Goal: Information Seeking & Learning: Learn about a topic

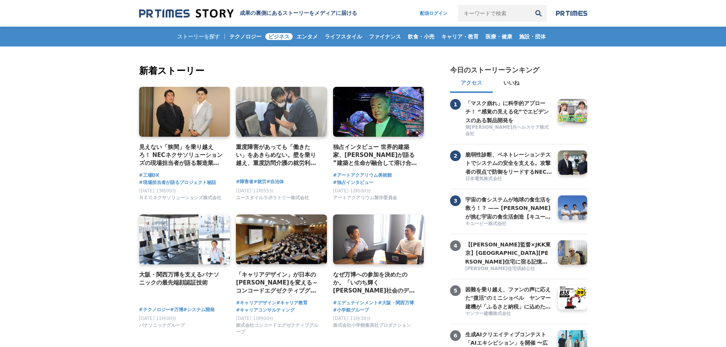
click at [281, 32] on link "ビジネス" at bounding box center [278, 37] width 27 height 20
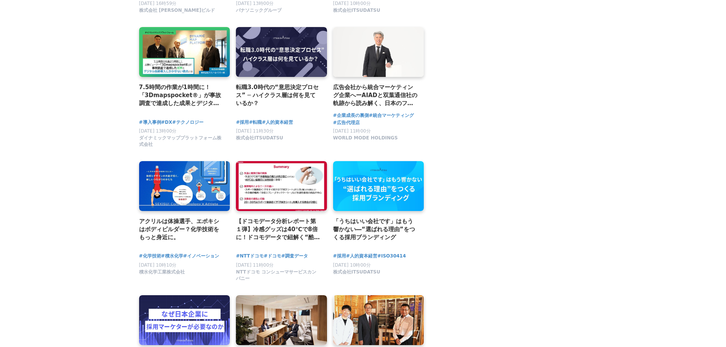
scroll to position [1105, 0]
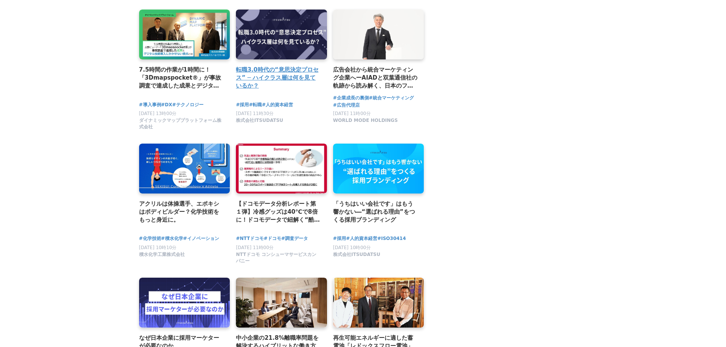
click at [251, 37] on link at bounding box center [282, 34] width 96 height 53
click at [299, 77] on h2 "転職3.0時代の“意思決定プロセス” ─ ハイクラス層は何を見ているか？" at bounding box center [278, 78] width 85 height 25
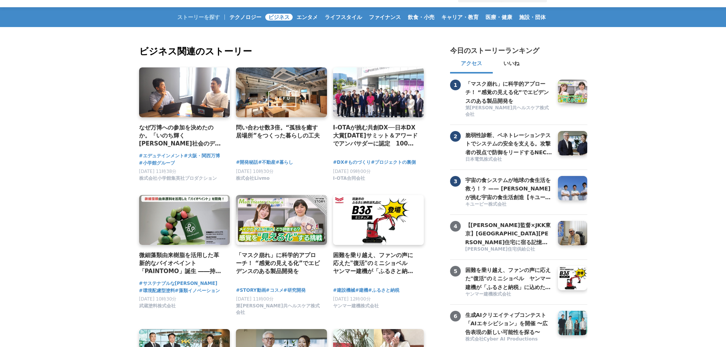
scroll to position [0, 0]
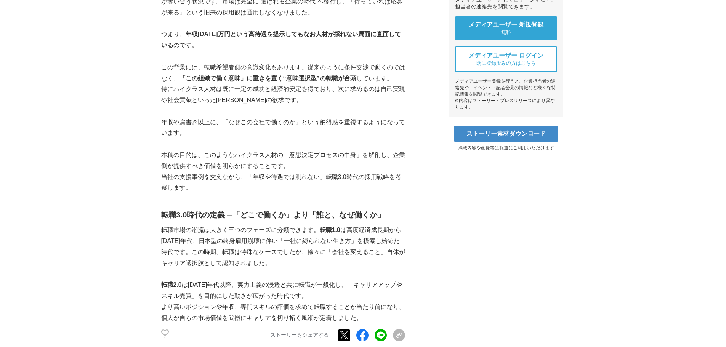
scroll to position [305, 0]
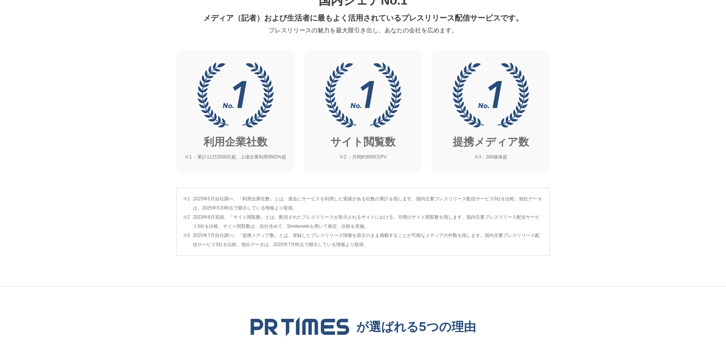
scroll to position [152, 0]
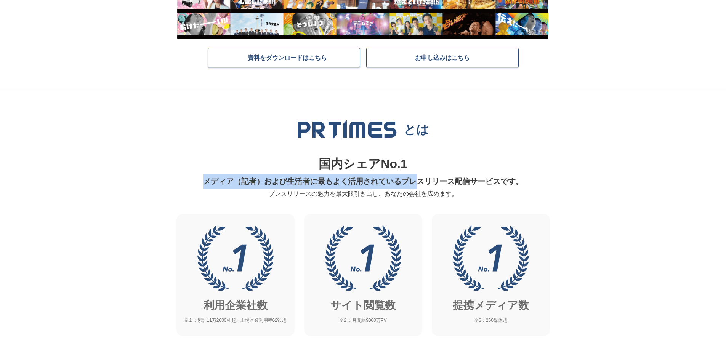
drag, startPoint x: 206, startPoint y: 180, endPoint x: 417, endPoint y: 188, distance: 211.3
click at [417, 188] on p "メディア（記者）および生活者に最もよく活用されているプレスリリース配信サービスです。" at bounding box center [363, 181] width 364 height 15
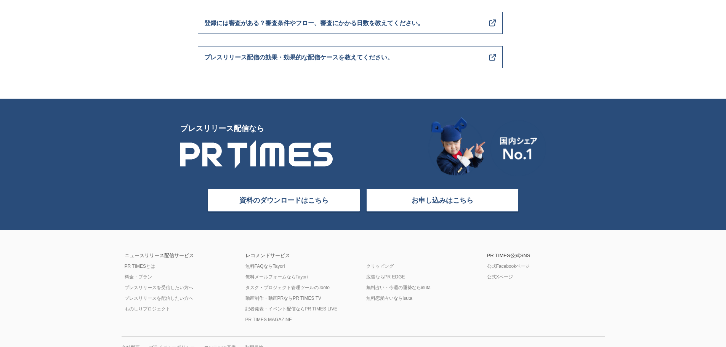
scroll to position [3039, 0]
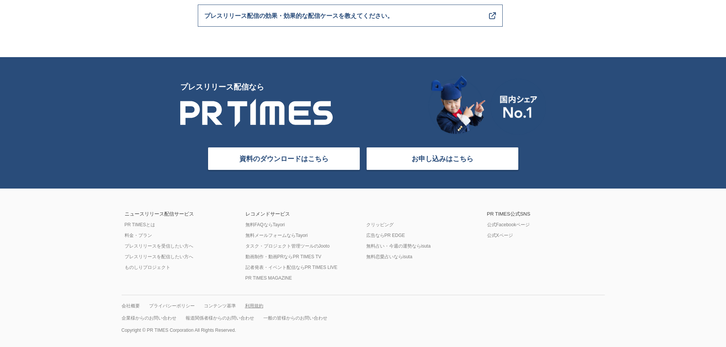
click at [250, 304] on link "利用規約" at bounding box center [254, 306] width 18 height 6
